Goal: Task Accomplishment & Management: Use online tool/utility

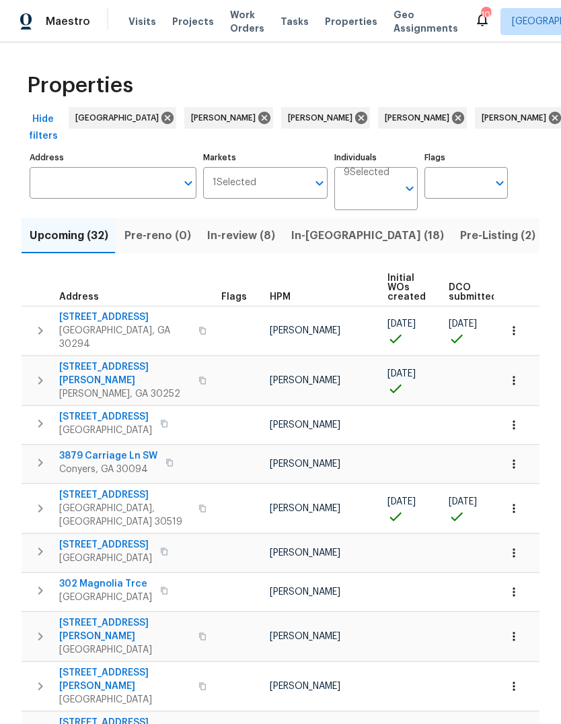
click at [102, 182] on input "text" at bounding box center [103, 183] width 147 height 32
click at [110, 175] on input "Address" at bounding box center [103, 183] width 147 height 32
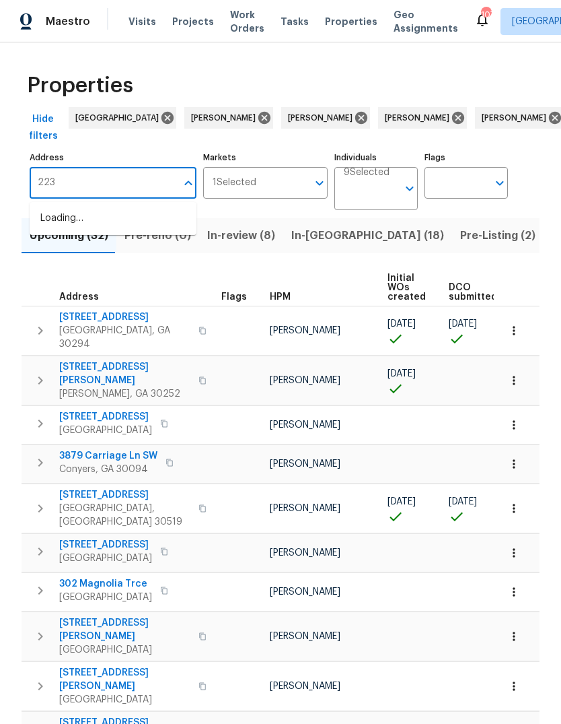
type input "2232"
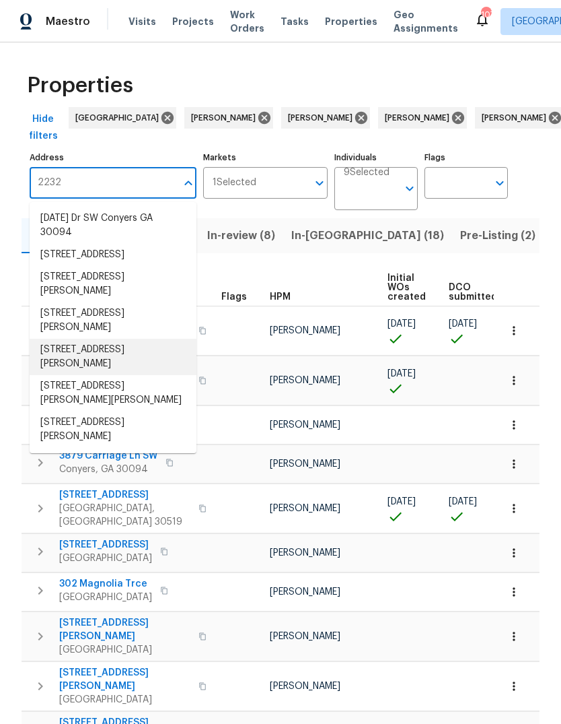
click at [120, 368] on li "[STREET_ADDRESS][PERSON_NAME]" at bounding box center [113, 357] width 167 height 36
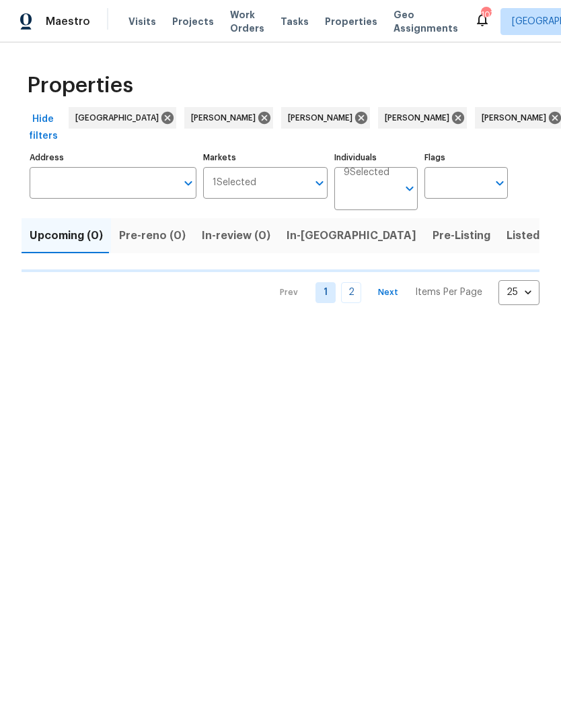
type input "[STREET_ADDRESS][PERSON_NAME]"
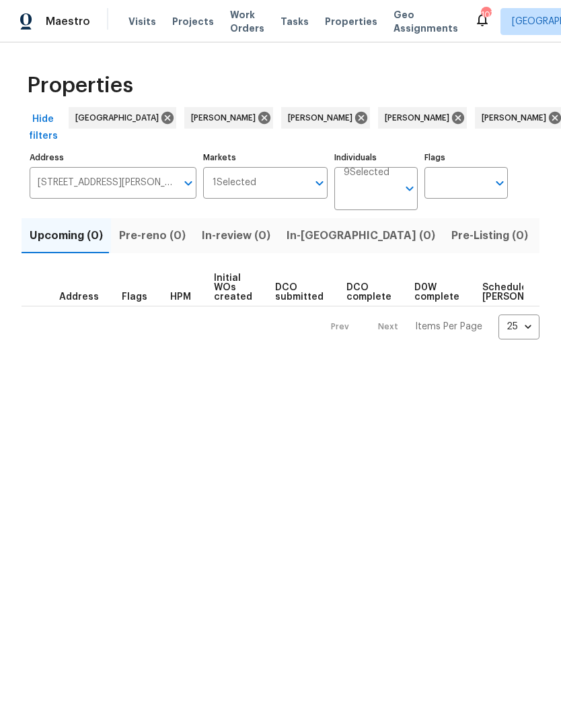
click at [545, 231] on span "Listed (1)" at bounding box center [569, 235] width 48 height 19
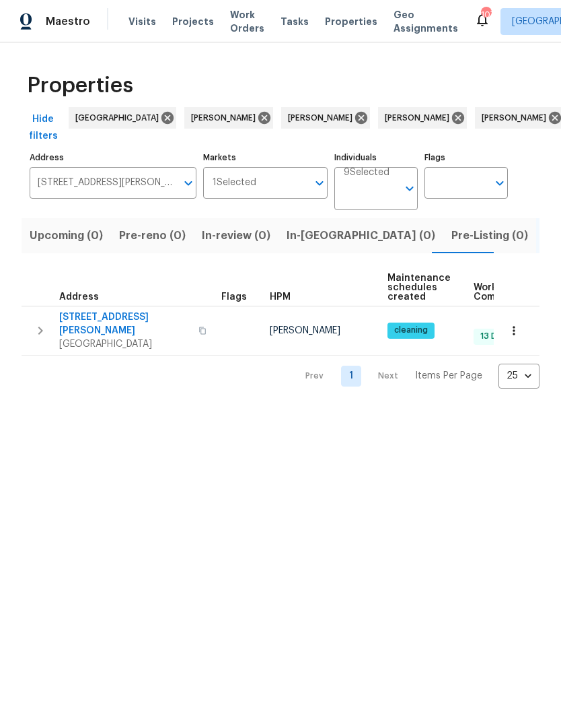
click at [49, 337] on button "button" at bounding box center [40, 330] width 27 height 40
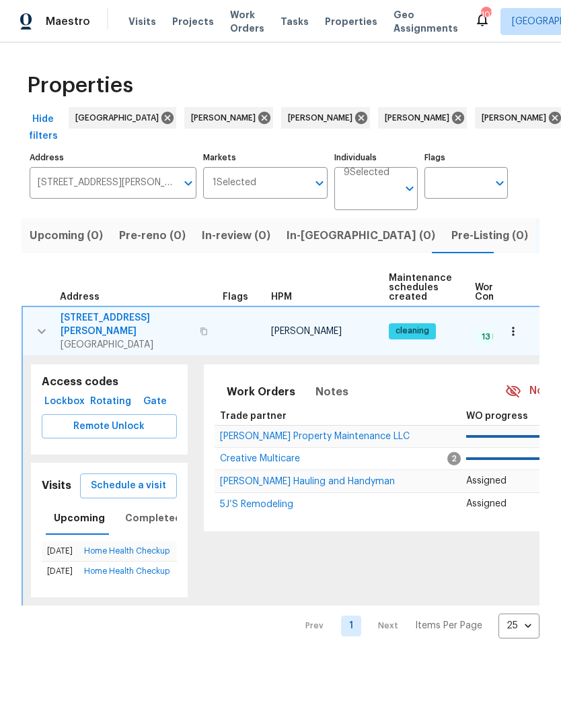
click at [149, 481] on span "Schedule a visit" at bounding box center [128, 485] width 75 height 17
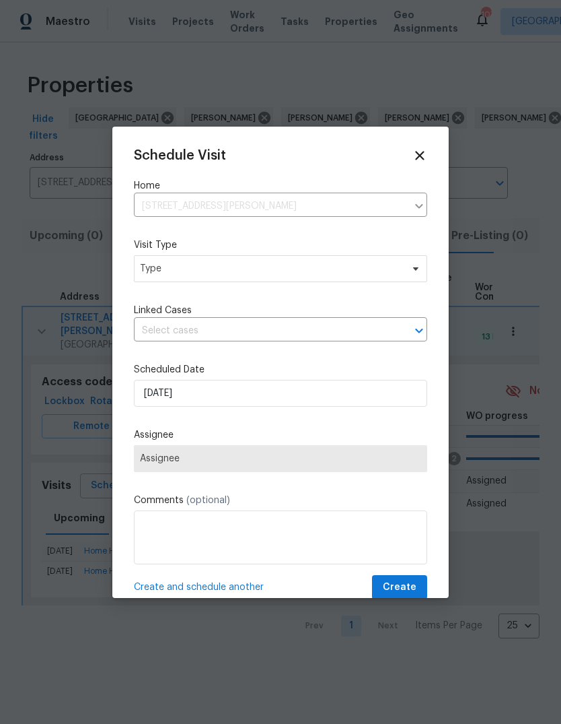
click at [271, 290] on div "Schedule Visit Home [STREET_ADDRESS][PERSON_NAME] ​ Visit Type Type Linked Case…" at bounding box center [281, 374] width 294 height 452
click at [291, 275] on span "Type" at bounding box center [271, 268] width 262 height 13
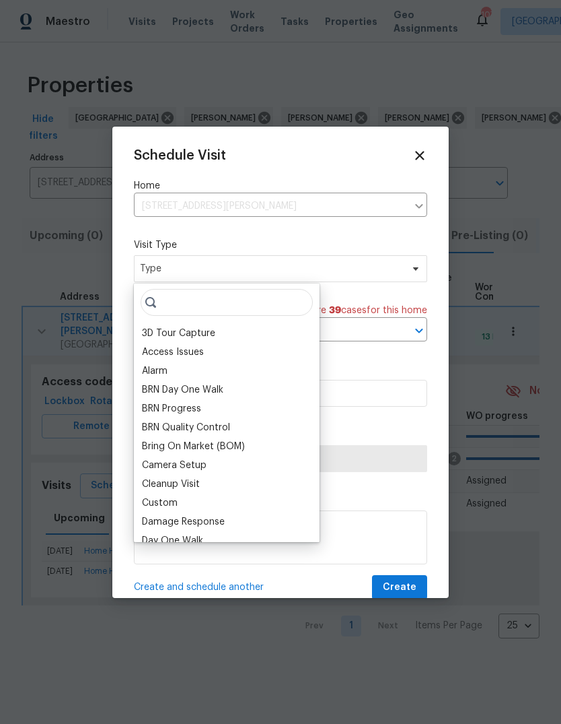
type input "A"
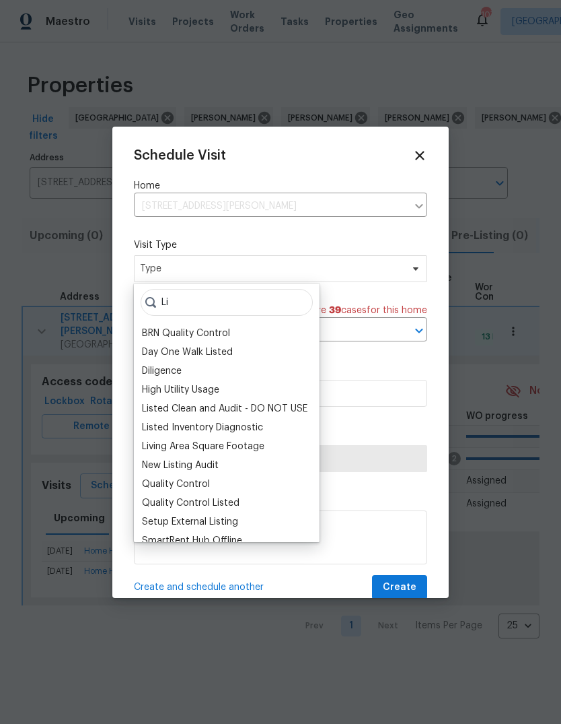
type input "Li"
click at [261, 421] on div "Listed Inventory Diagnostic" at bounding box center [202, 427] width 121 height 13
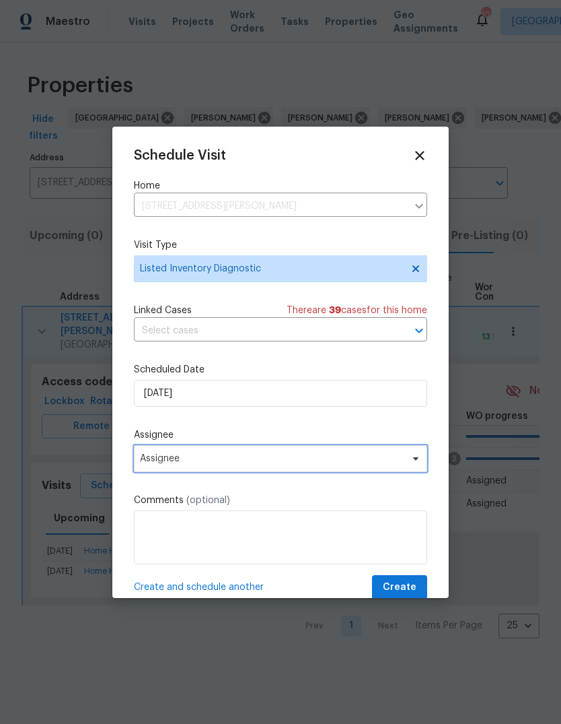
click at [246, 464] on span "Assignee" at bounding box center [272, 458] width 264 height 11
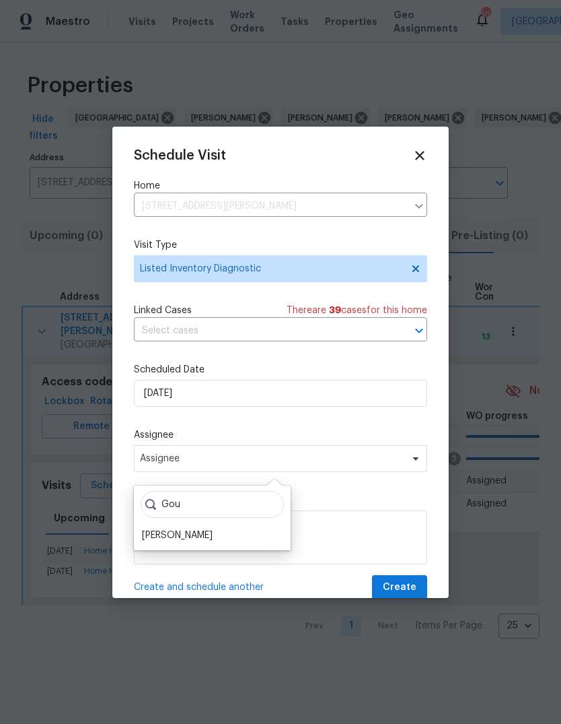
type input "Gou"
click at [208, 535] on div "[PERSON_NAME]" at bounding box center [177, 534] width 71 height 13
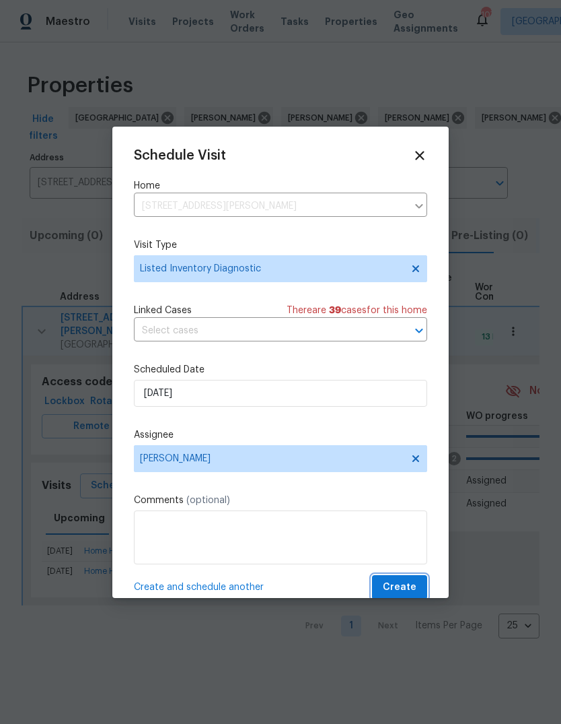
click at [409, 592] on span "Create" at bounding box center [400, 587] width 34 height 17
